Goal: Task Accomplishment & Management: Use online tool/utility

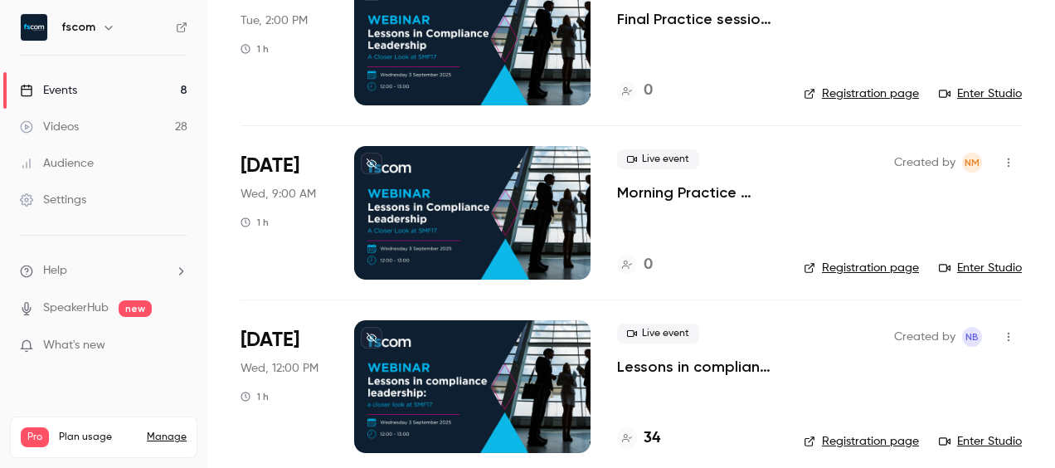
scroll to position [83, 0]
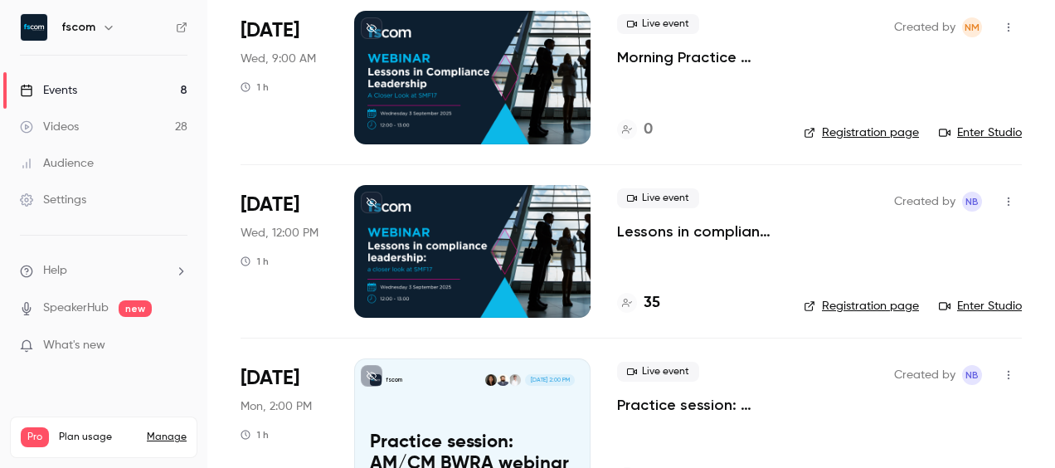
scroll to position [332, 0]
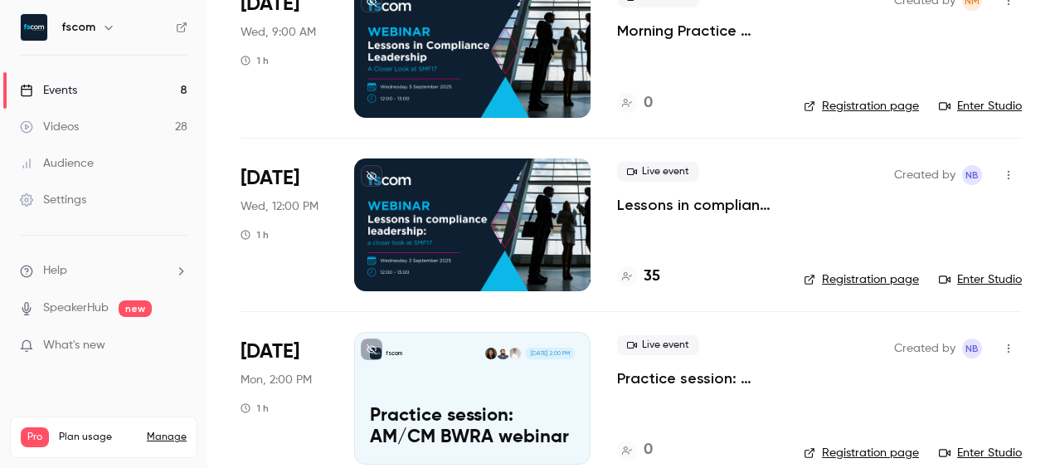
click at [1002, 177] on icon "button" at bounding box center [1008, 175] width 13 height 12
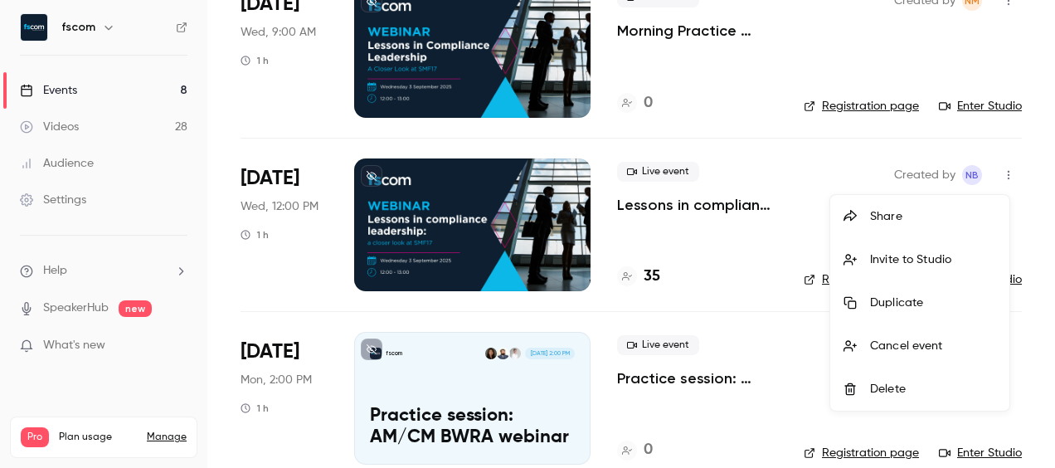
click at [780, 214] on div at bounding box center [527, 234] width 1055 height 468
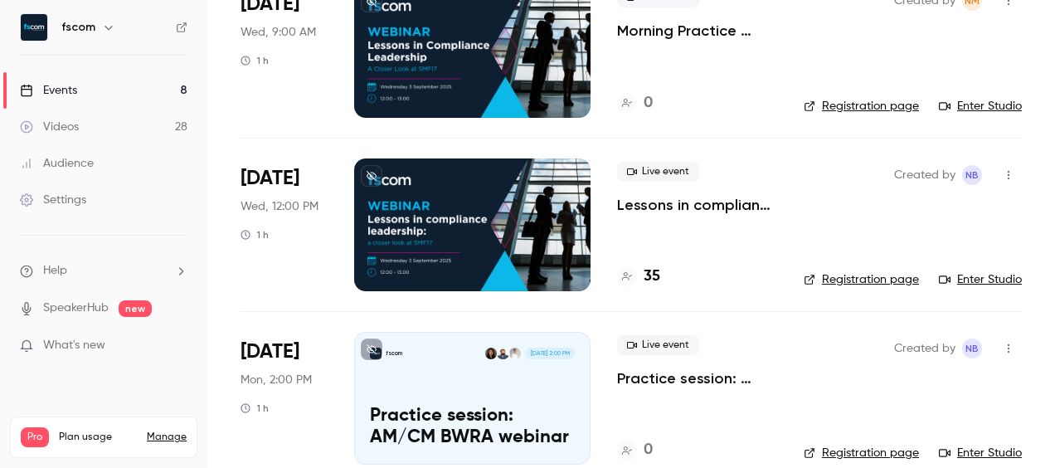
click at [610, 201] on li "[DATE] Wed, 12:00 PM 1 h Live event Lessons in compliance leadership: a closer …" at bounding box center [630, 224] width 781 height 173
click at [547, 203] on div at bounding box center [472, 224] width 236 height 133
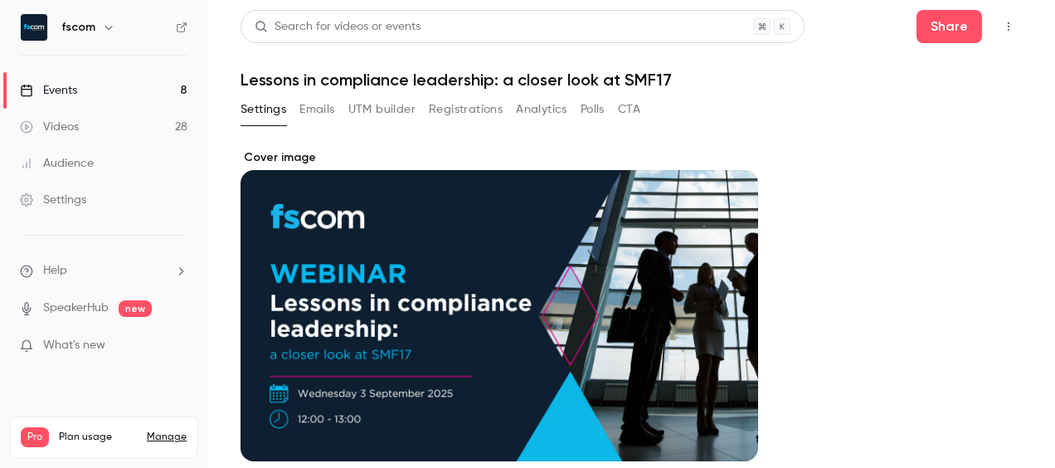
click at [403, 106] on button "UTM builder" at bounding box center [381, 109] width 67 height 27
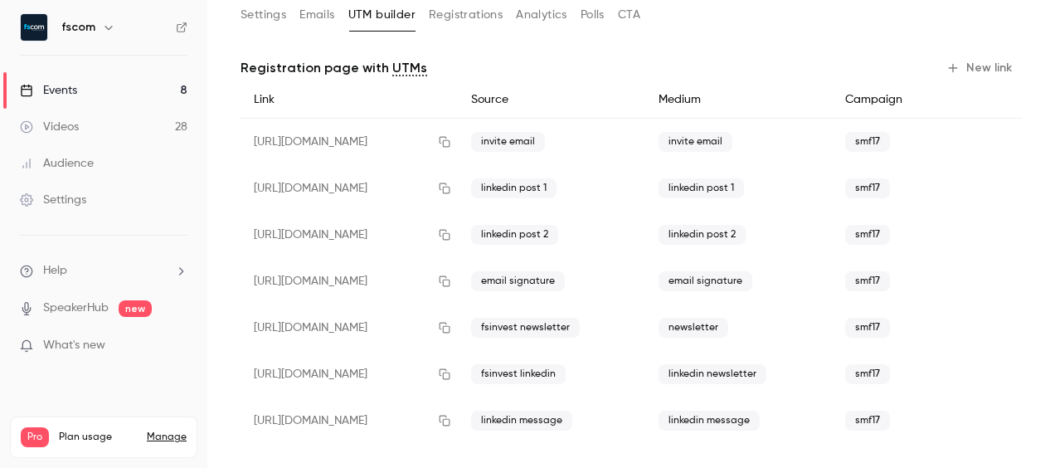
scroll to position [106, 0]
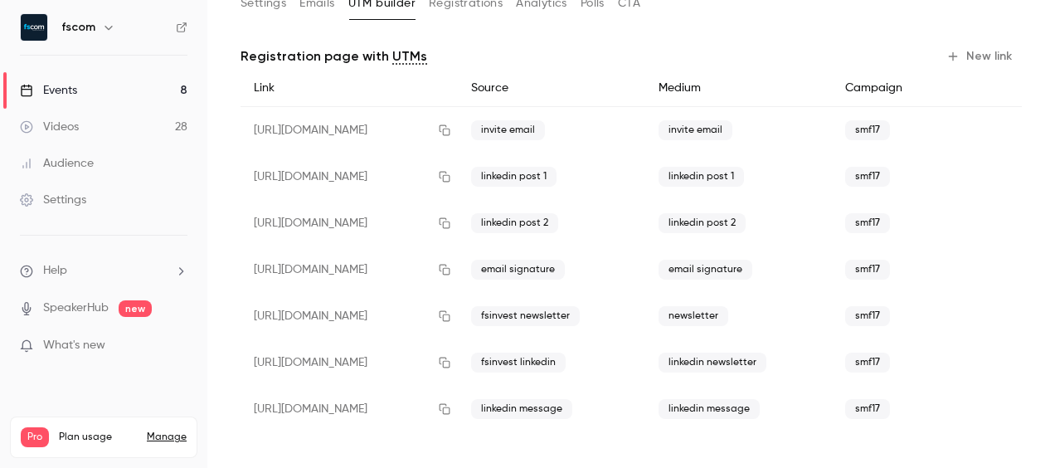
click at [987, 52] on button "New link" at bounding box center [980, 56] width 82 height 27
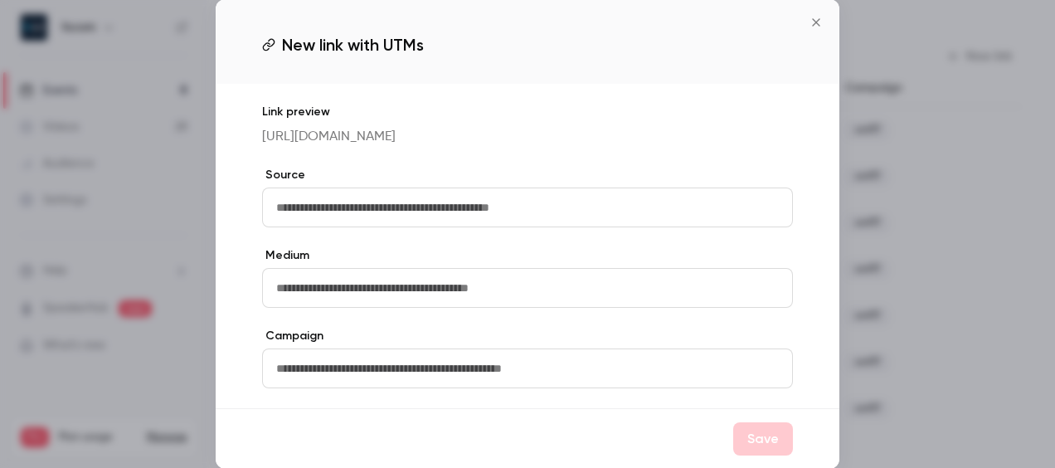
click at [380, 209] on input "text" at bounding box center [527, 207] width 531 height 40
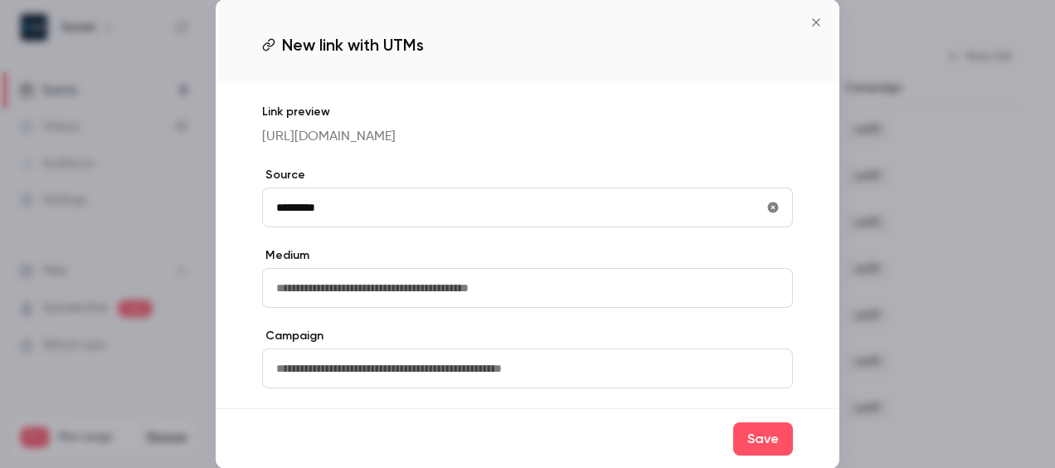
type input "********"
click at [393, 295] on input "text" at bounding box center [527, 288] width 531 height 40
type input "********"
click at [403, 368] on input "text" at bounding box center [527, 368] width 531 height 40
type input "*****"
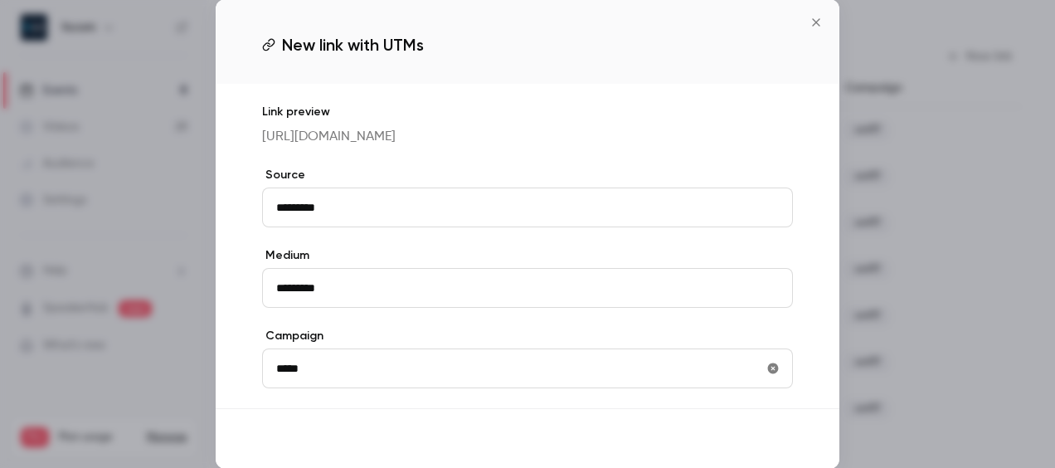
click at [750, 443] on button "Save" at bounding box center [763, 438] width 60 height 33
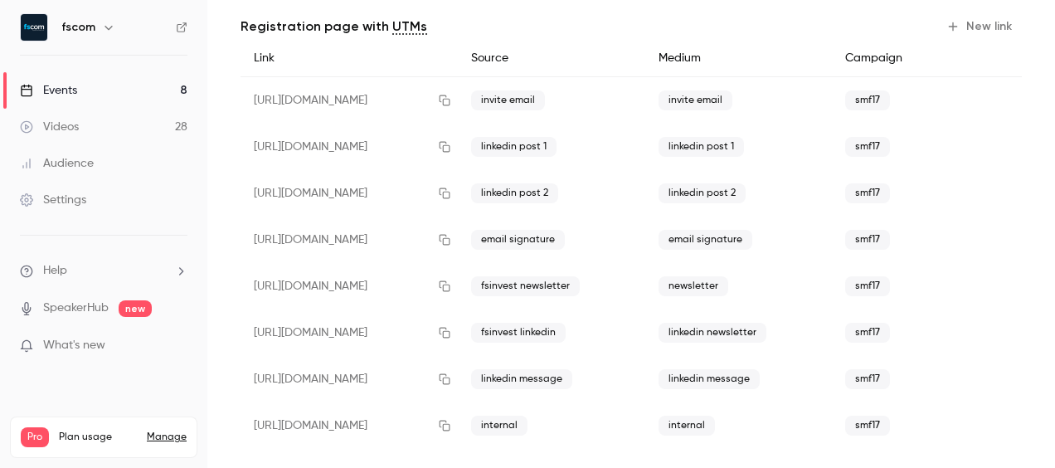
scroll to position [153, 0]
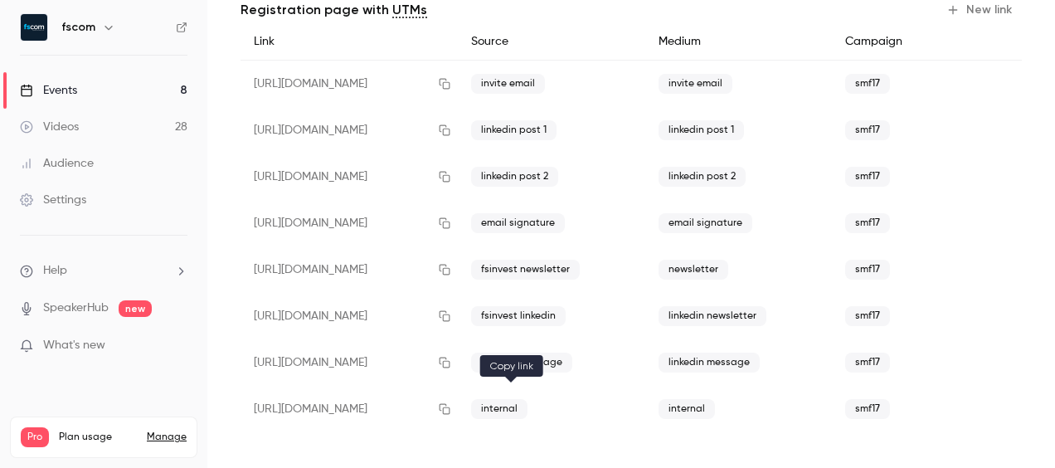
click at [451, 406] on icon "button" at bounding box center [444, 409] width 13 height 12
